Goal: Find specific page/section: Find specific page/section

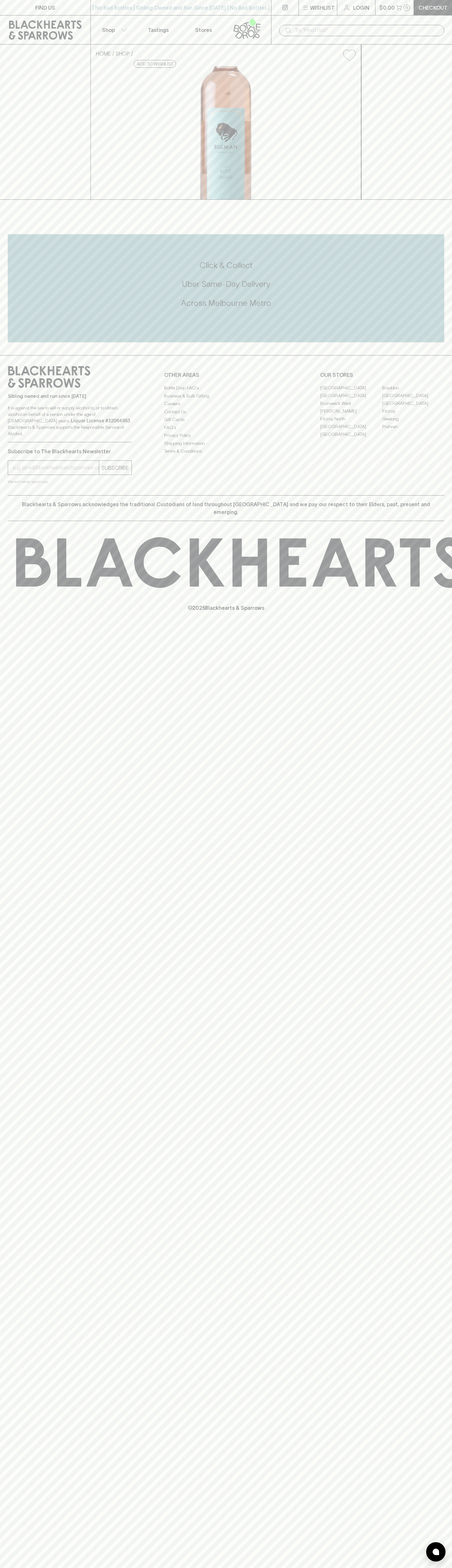
click at [351, 399] on link "[GEOGRAPHIC_DATA]" at bounding box center [351, 395] width 62 height 8
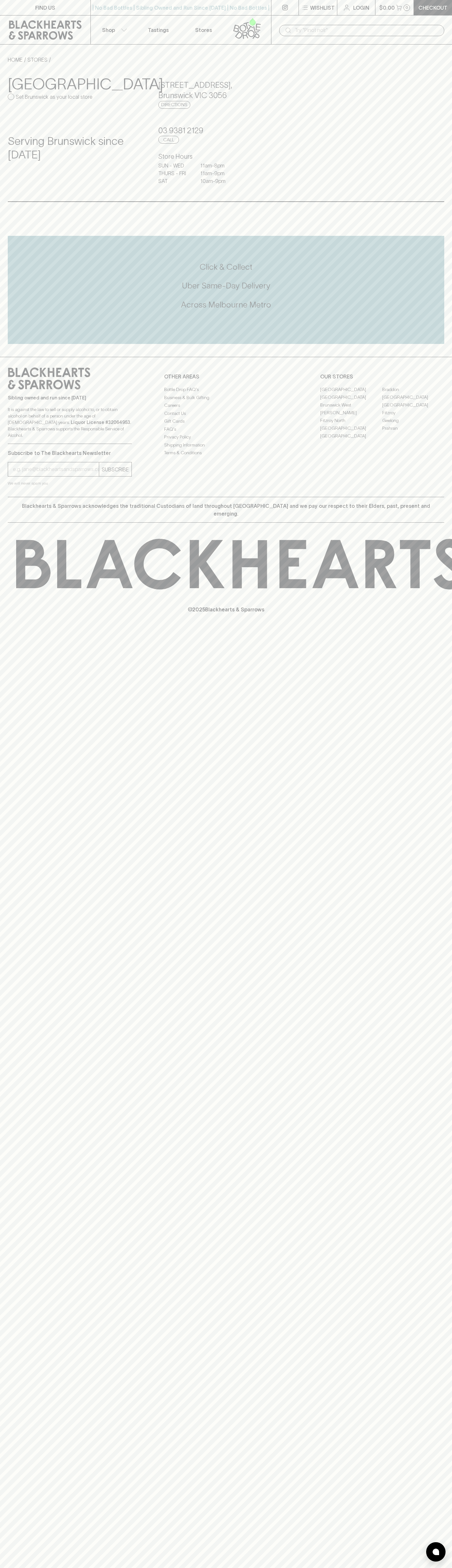
click at [349, 23] on div "​" at bounding box center [361, 30] width 181 height 29
click at [429, 313] on div "Click & Collect Uber Same-Day Delivery Across [GEOGRAPHIC_DATA] Metro" at bounding box center [226, 290] width 436 height 57
click at [135, 1567] on html "FIND US | No Bad Bottles | Sibling Owned and Run Since [DATE] | No Bad Bottles …" at bounding box center [226, 784] width 452 height 1568
click at [28, 1517] on div "FIND US | No Bad Bottles | Sibling Owned and Run Since [DATE] | No Bad Bottles …" at bounding box center [226, 784] width 452 height 1568
